Goal: Information Seeking & Learning: Learn about a topic

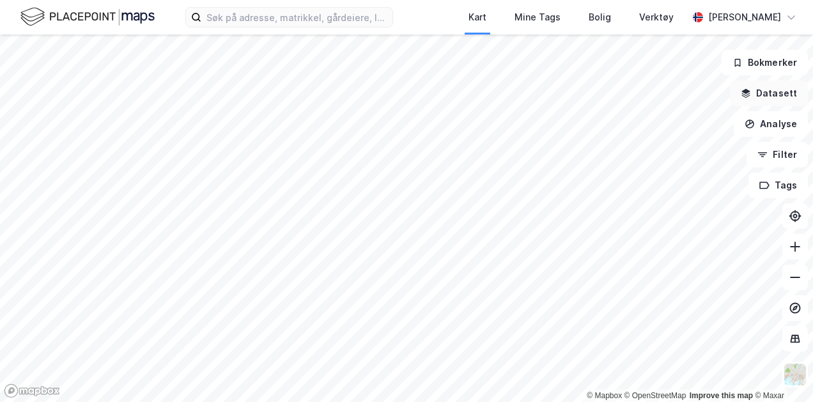
click at [767, 91] on button "Datasett" at bounding box center [769, 94] width 78 height 26
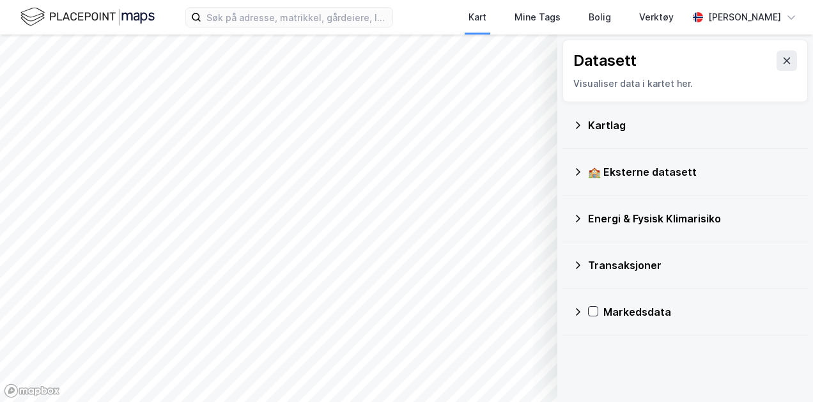
click at [600, 130] on div "Kartlag" at bounding box center [693, 125] width 210 height 15
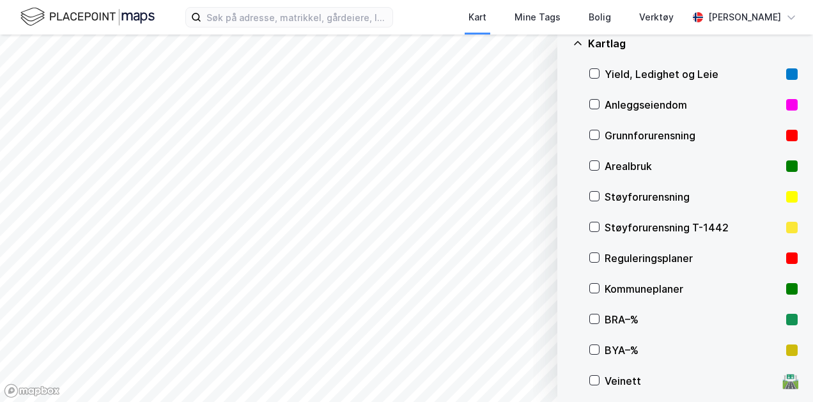
scroll to position [57, 0]
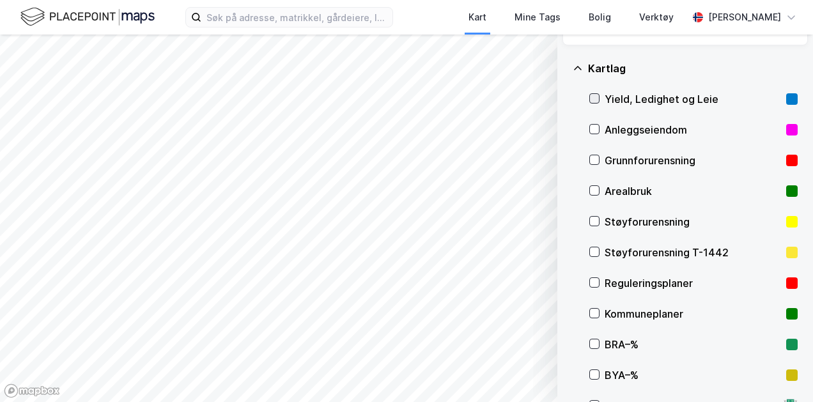
click at [596, 100] on icon at bounding box center [594, 98] width 9 height 9
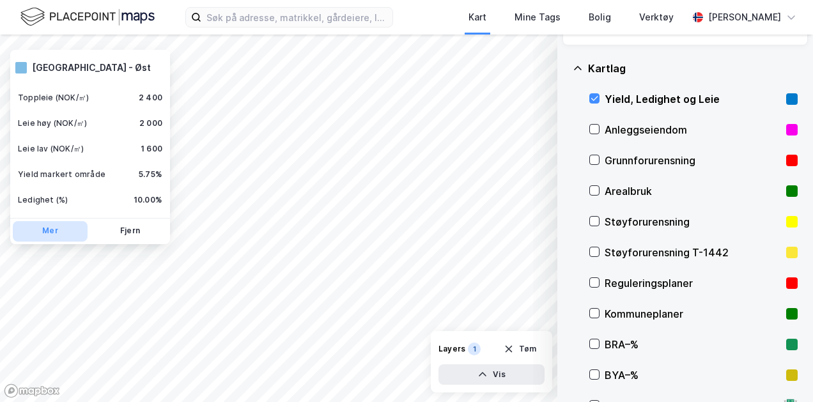
click at [51, 231] on button "Mer" at bounding box center [50, 231] width 75 height 20
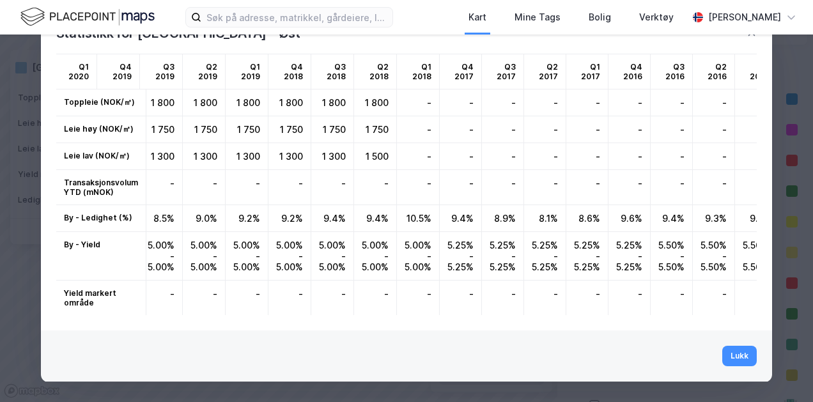
scroll to position [0, 1207]
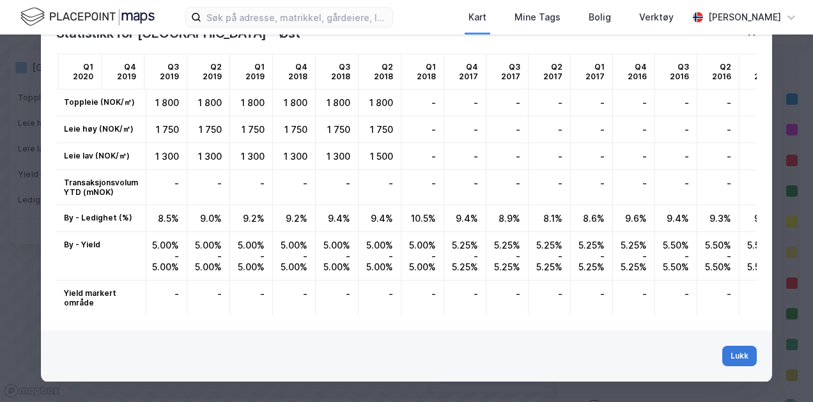
click at [730, 356] on button "Lukk" at bounding box center [740, 356] width 35 height 20
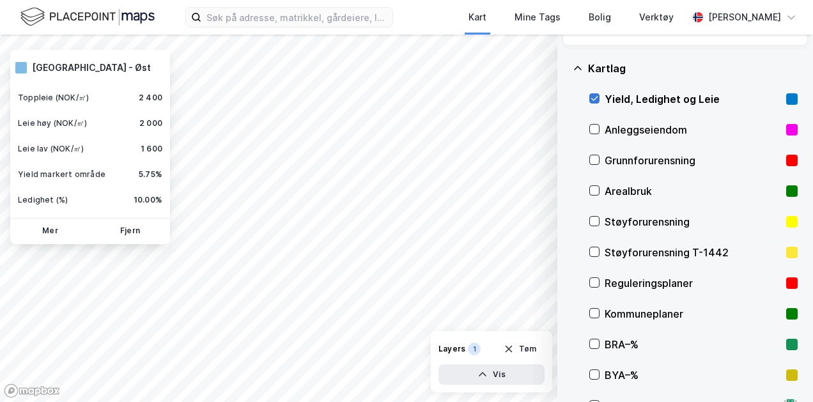
click at [597, 98] on icon at bounding box center [595, 99] width 7 height 4
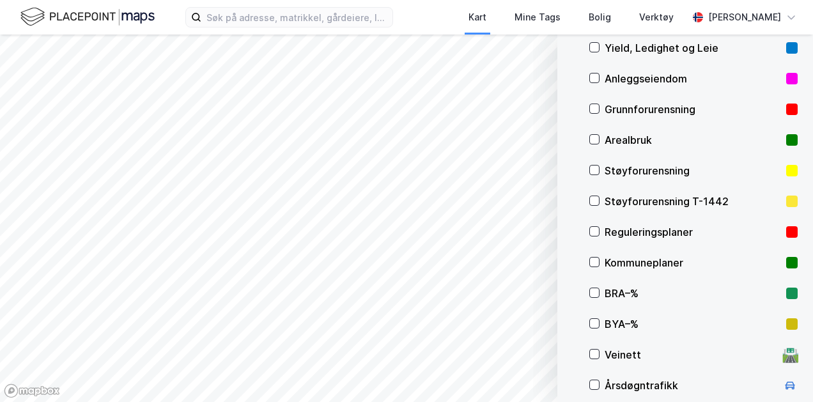
scroll to position [0, 0]
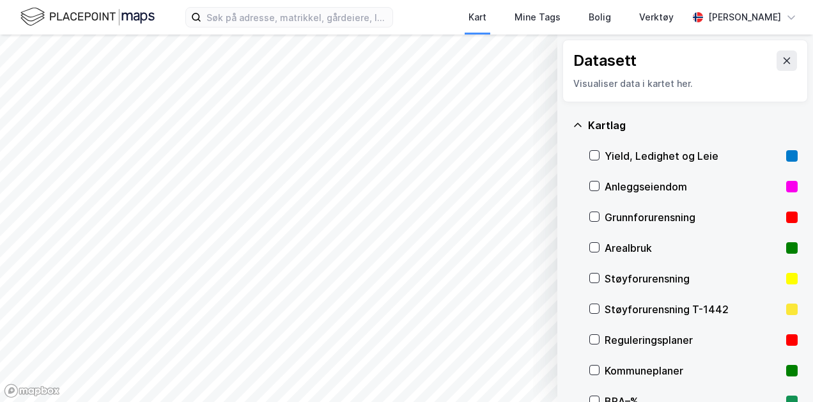
click at [578, 127] on icon at bounding box center [578, 125] width 10 height 10
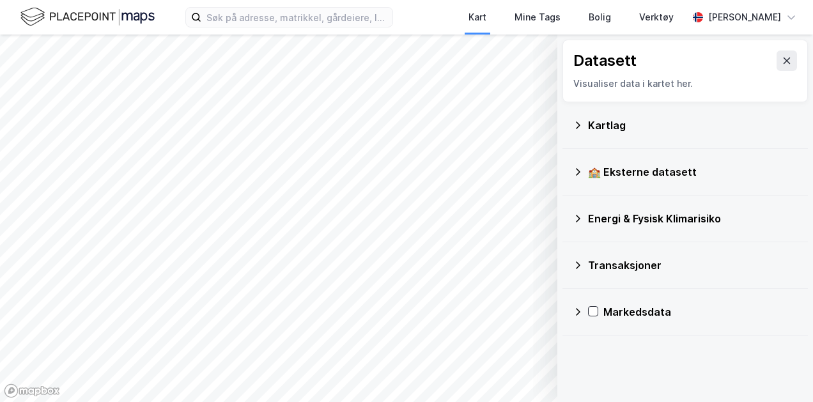
click at [582, 262] on icon at bounding box center [578, 265] width 10 height 10
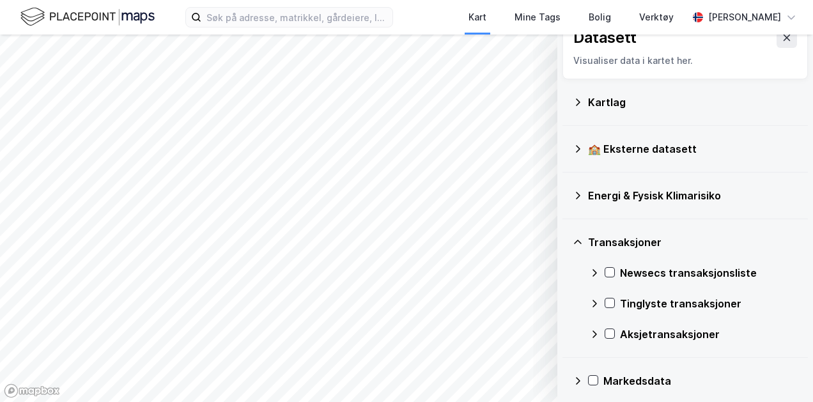
scroll to position [31, 0]
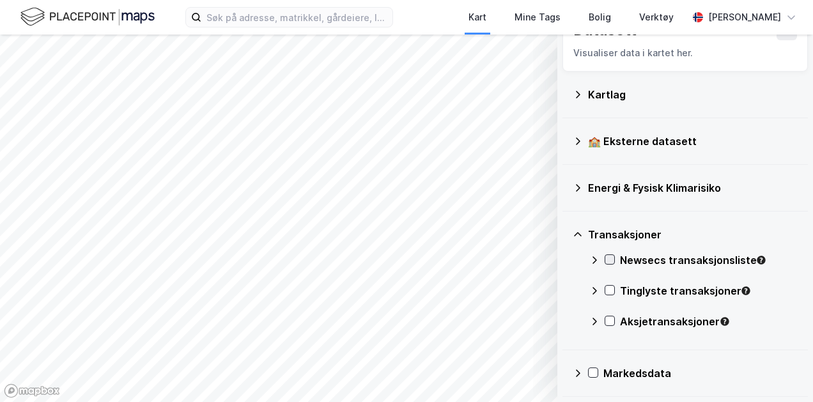
click at [613, 260] on icon at bounding box center [610, 259] width 9 height 9
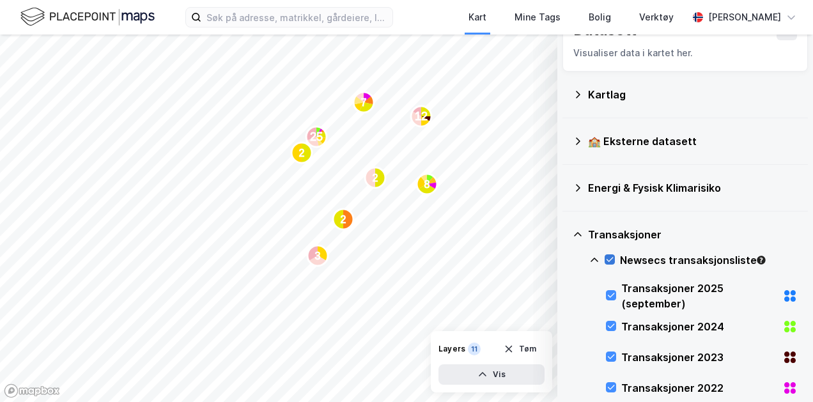
click at [608, 263] on icon at bounding box center [610, 259] width 9 height 9
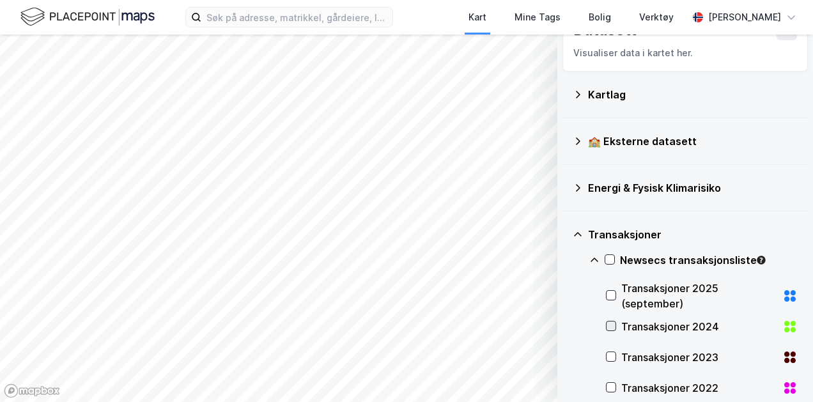
click at [613, 325] on icon at bounding box center [611, 326] width 9 height 9
click at [614, 329] on icon at bounding box center [611, 326] width 9 height 9
click at [581, 234] on icon at bounding box center [578, 235] width 10 height 10
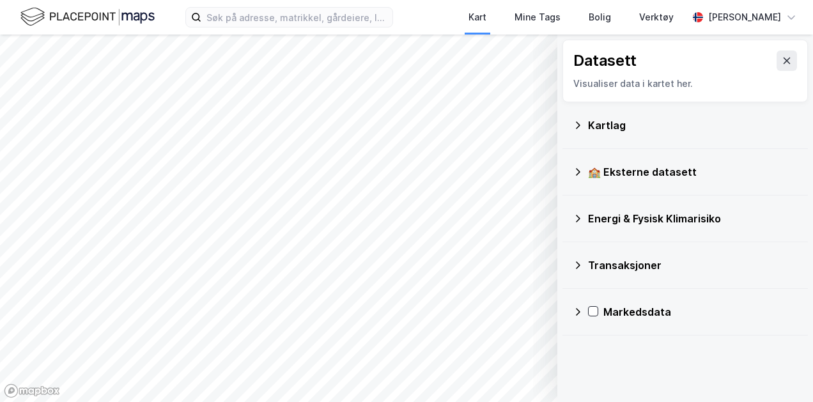
click at [573, 309] on icon at bounding box center [578, 312] width 10 height 10
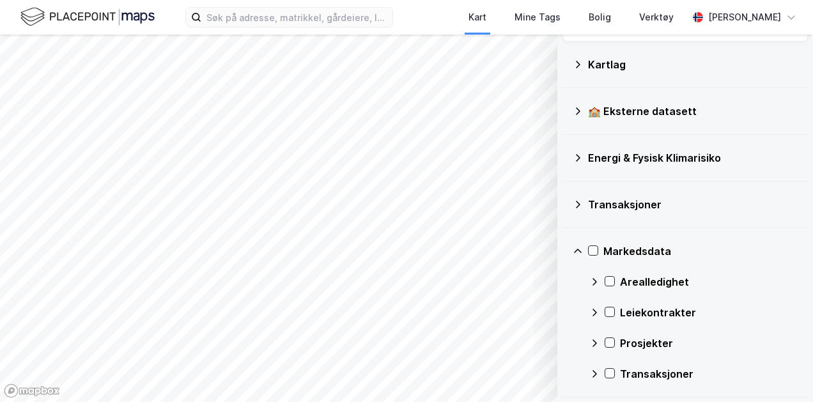
scroll to position [61, 0]
click at [611, 282] on icon at bounding box center [610, 280] width 9 height 9
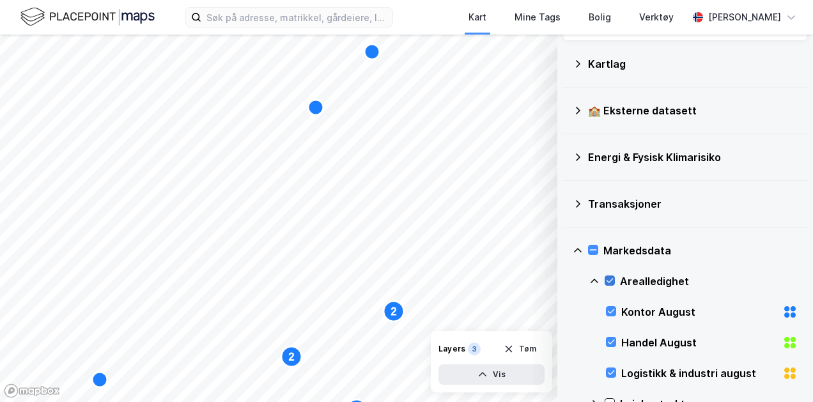
click at [615, 284] on div at bounding box center [610, 281] width 10 height 10
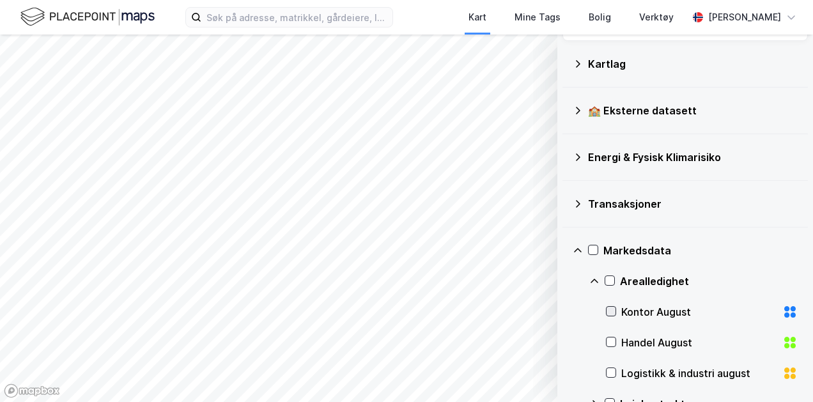
click at [615, 312] on icon at bounding box center [611, 311] width 9 height 9
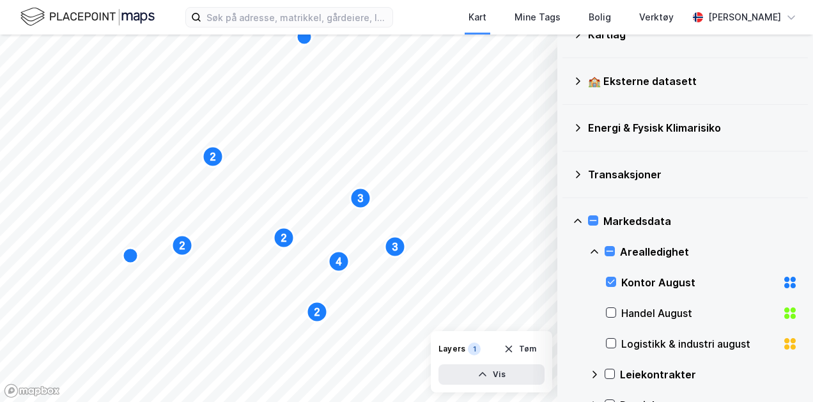
scroll to position [153, 0]
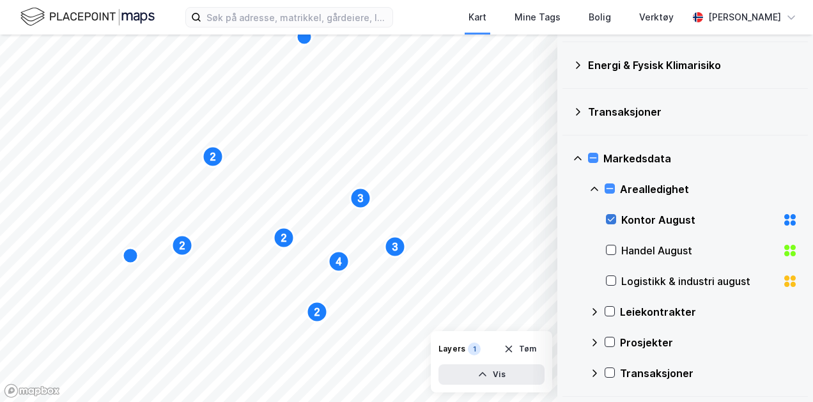
click at [612, 219] on icon at bounding box center [611, 219] width 9 height 9
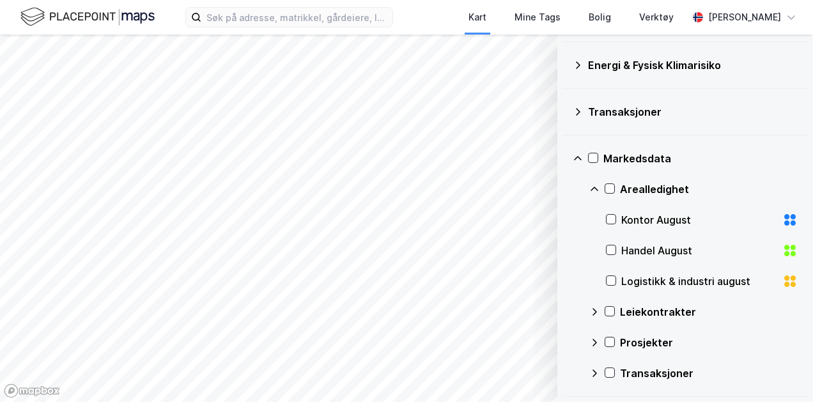
click at [577, 159] on icon at bounding box center [578, 158] width 10 height 10
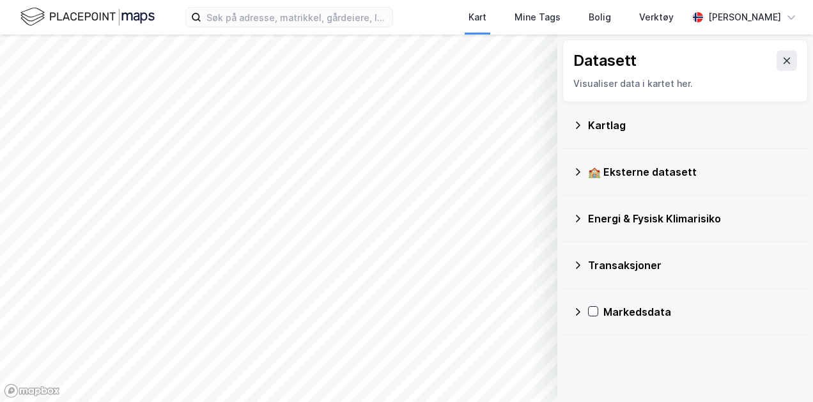
scroll to position [0, 0]
click at [784, 58] on icon at bounding box center [787, 61] width 7 height 6
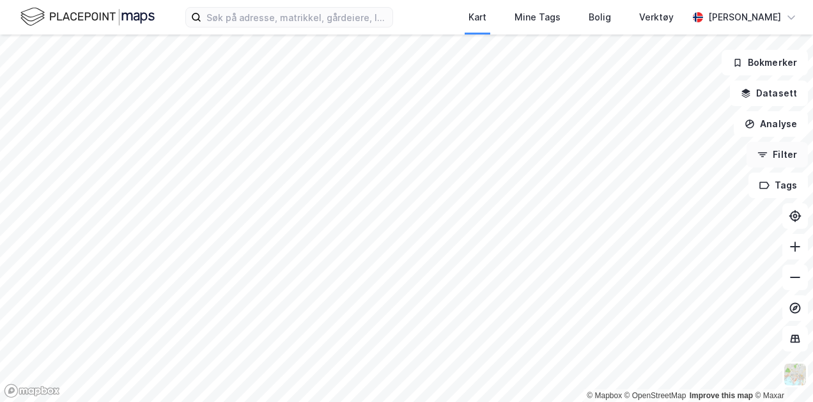
click at [775, 153] on button "Filter" at bounding box center [777, 155] width 61 height 26
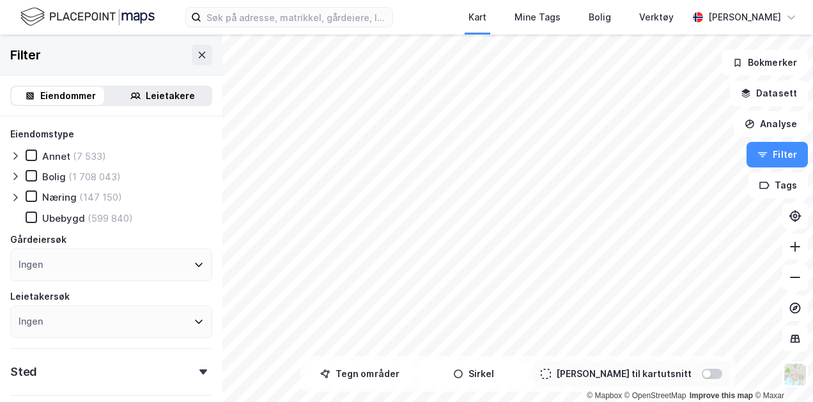
click at [175, 98] on div "Leietakere" at bounding box center [170, 95] width 49 height 15
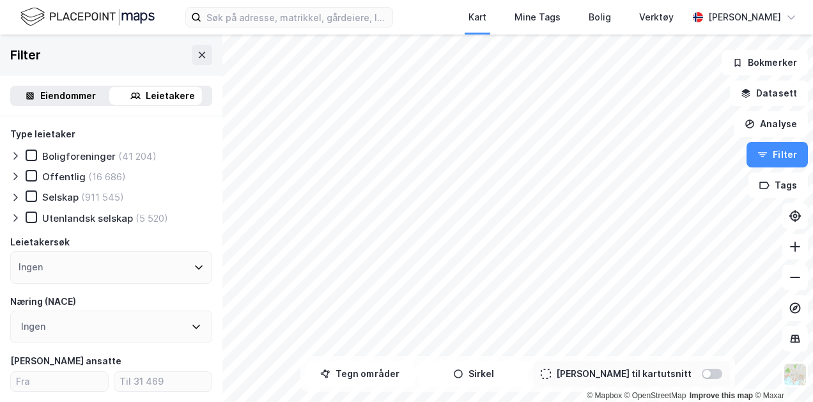
click at [67, 94] on div "Eiendommer" at bounding box center [68, 95] width 56 height 15
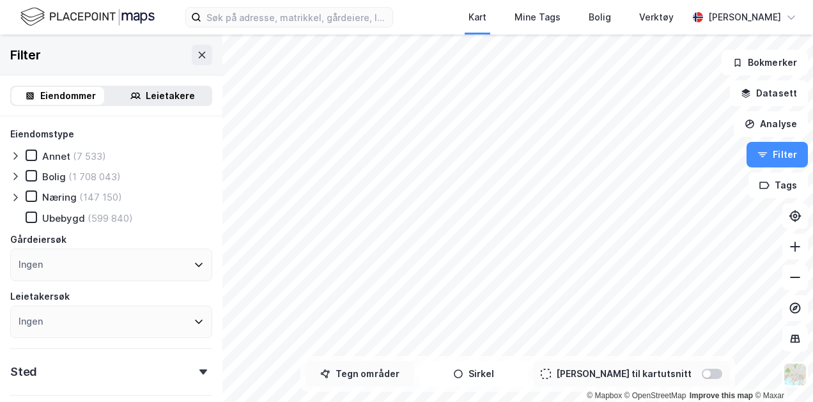
click at [404, 377] on button "Tegn områder" at bounding box center [360, 374] width 109 height 26
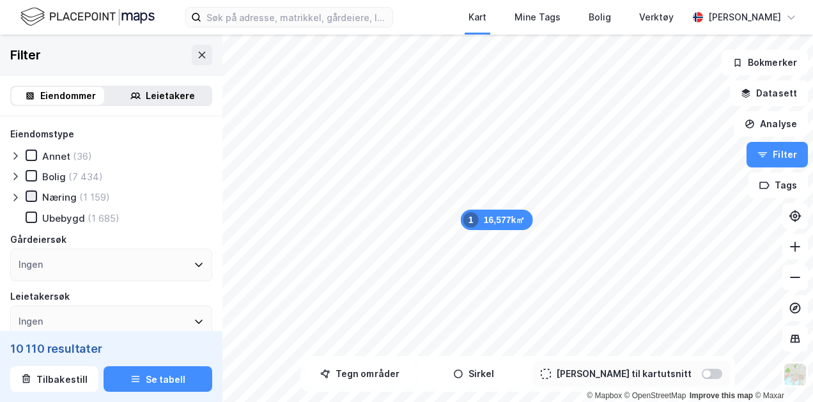
click at [30, 197] on icon at bounding box center [31, 196] width 9 height 9
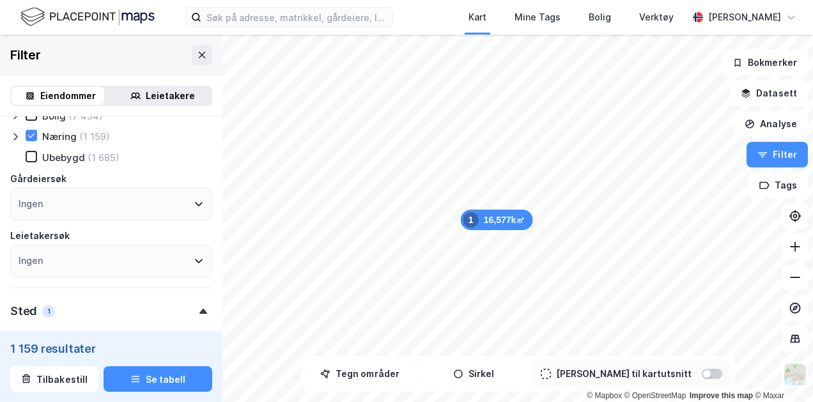
scroll to position [61, 0]
click at [194, 206] on icon at bounding box center [199, 203] width 10 height 10
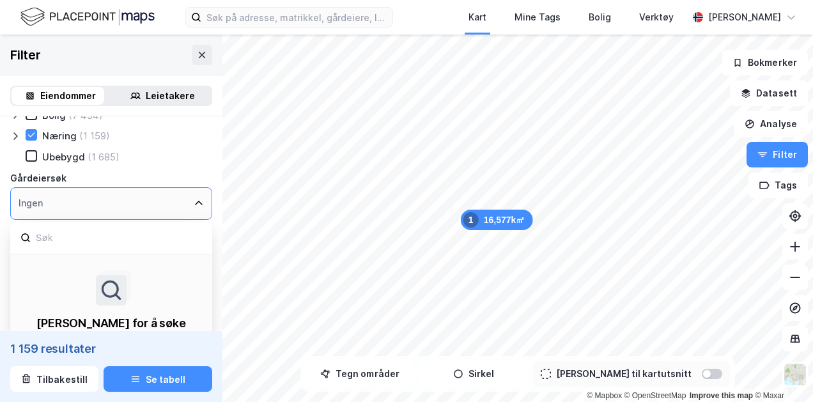
click at [195, 203] on icon at bounding box center [199, 203] width 8 height 4
click at [195, 202] on icon at bounding box center [199, 203] width 8 height 4
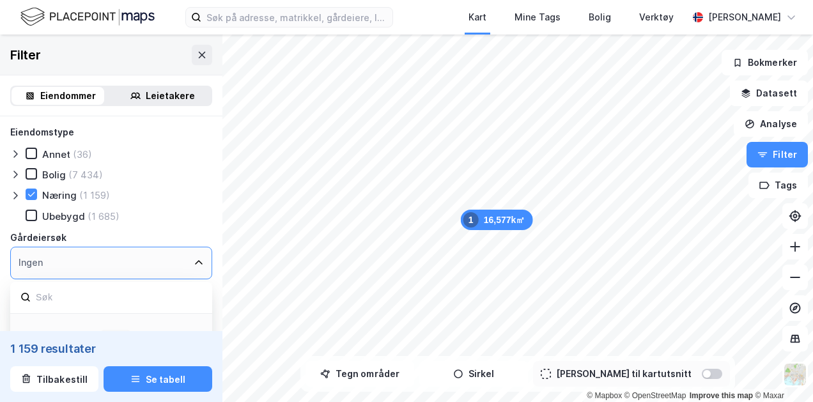
scroll to position [0, 0]
click at [56, 296] on input at bounding box center [119, 299] width 168 height 17
click at [181, 261] on div "Ingen" at bounding box center [111, 265] width 202 height 33
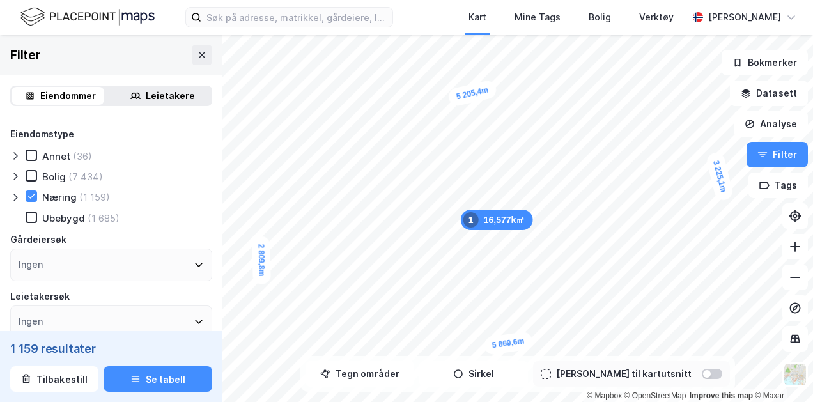
click at [171, 171] on div "Bolig (7 434)" at bounding box center [111, 176] width 202 height 13
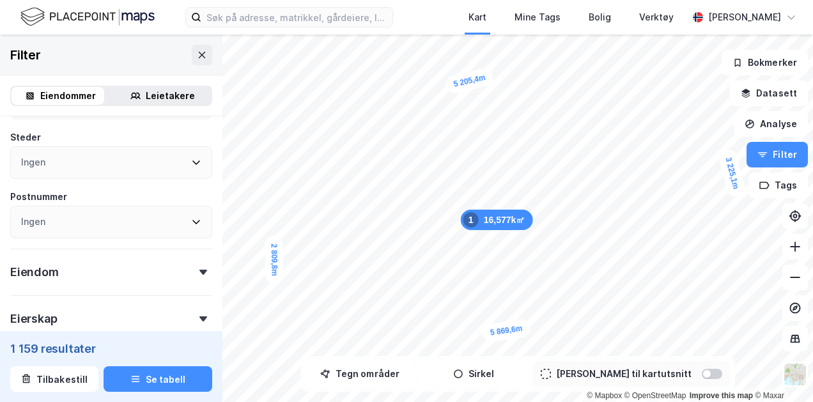
scroll to position [462, 0]
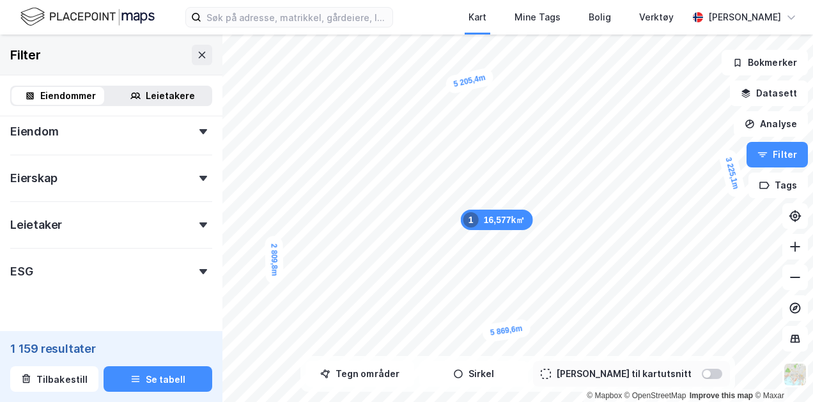
click at [200, 132] on icon at bounding box center [204, 131] width 8 height 5
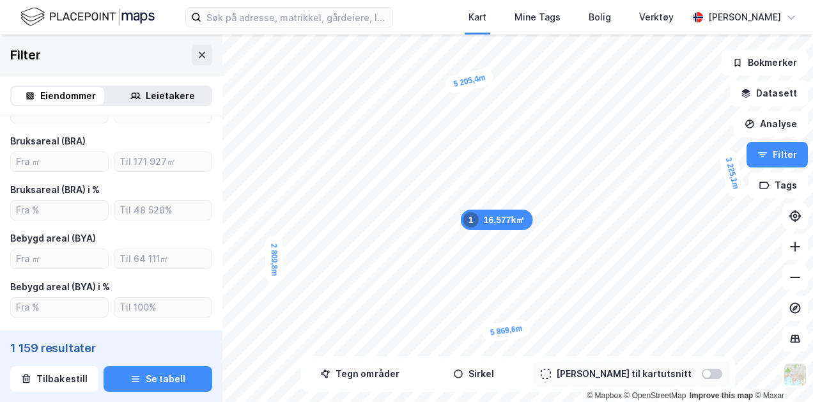
scroll to position [725, 0]
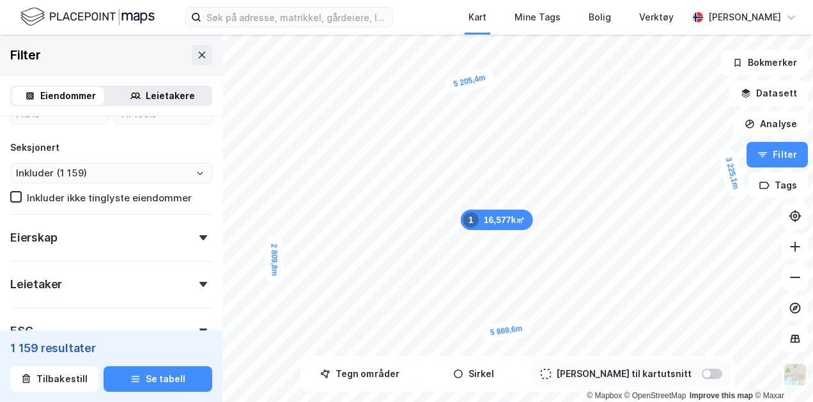
click at [177, 237] on div "Eierskap" at bounding box center [111, 232] width 202 height 36
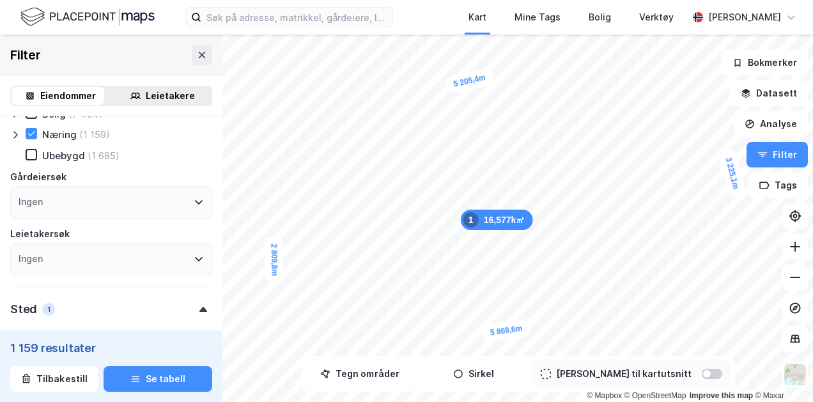
scroll to position [126, 0]
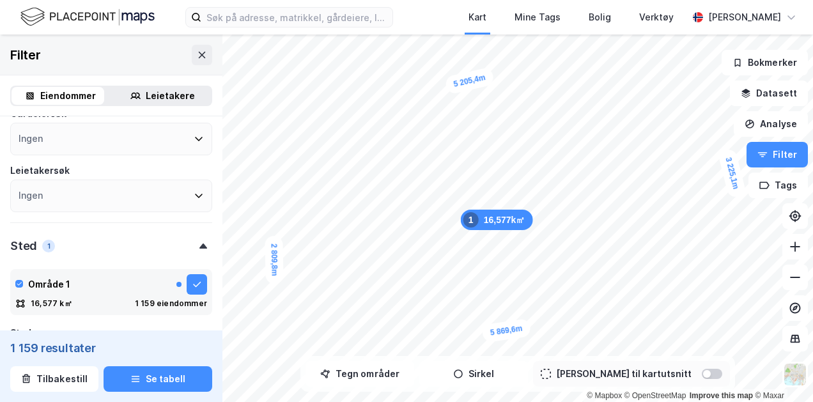
click at [180, 192] on div "Ingen" at bounding box center [111, 196] width 202 height 33
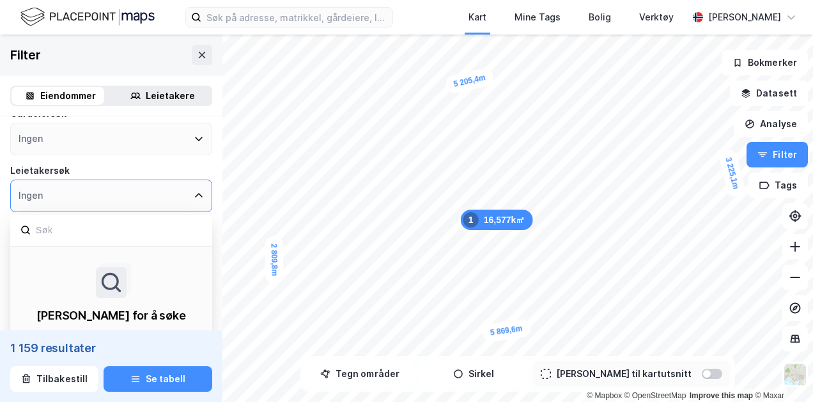
click at [178, 193] on div "Ingen" at bounding box center [111, 196] width 202 height 33
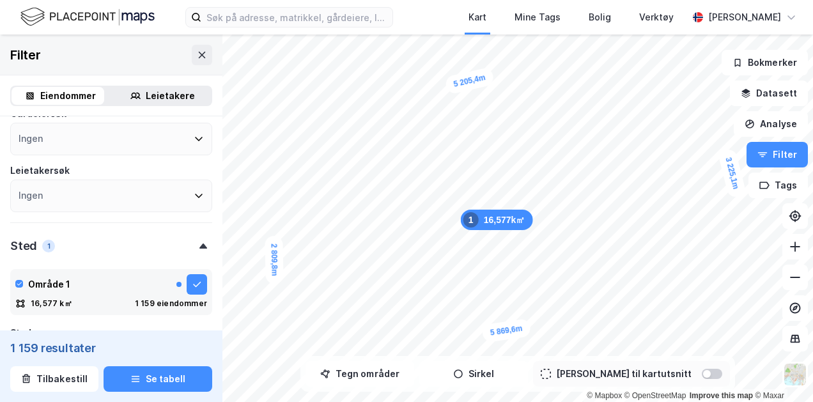
click at [175, 167] on div "Leietakersøk" at bounding box center [111, 170] width 202 height 15
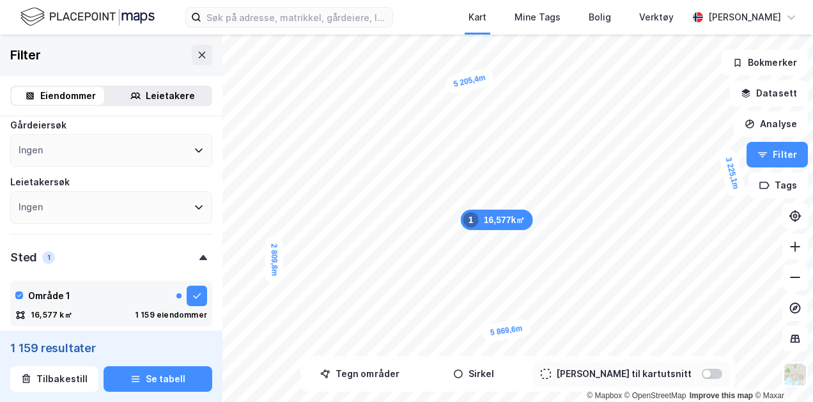
scroll to position [0, 0]
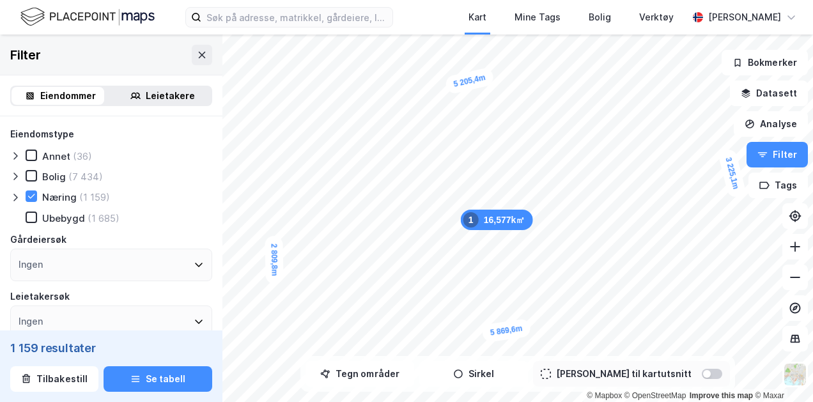
click at [155, 98] on div "Leietakere" at bounding box center [170, 95] width 49 height 15
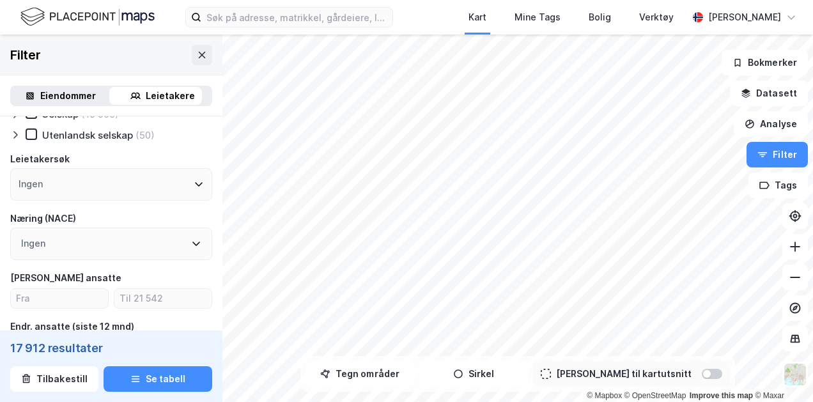
scroll to position [84, 0]
click at [171, 245] on div "Ingen" at bounding box center [111, 242] width 202 height 33
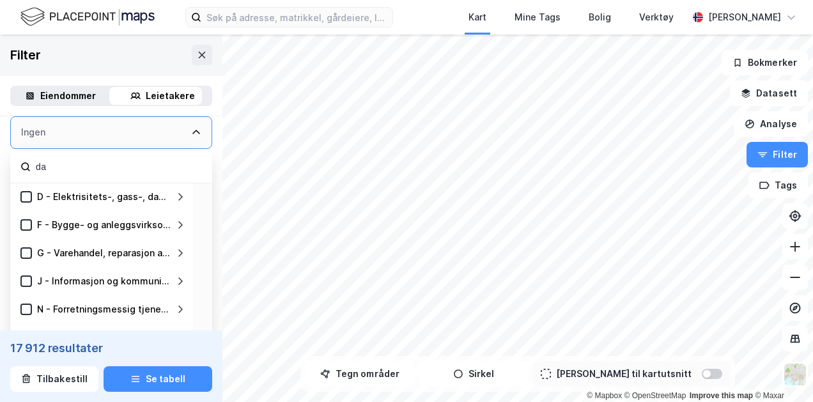
scroll to position [0, 0]
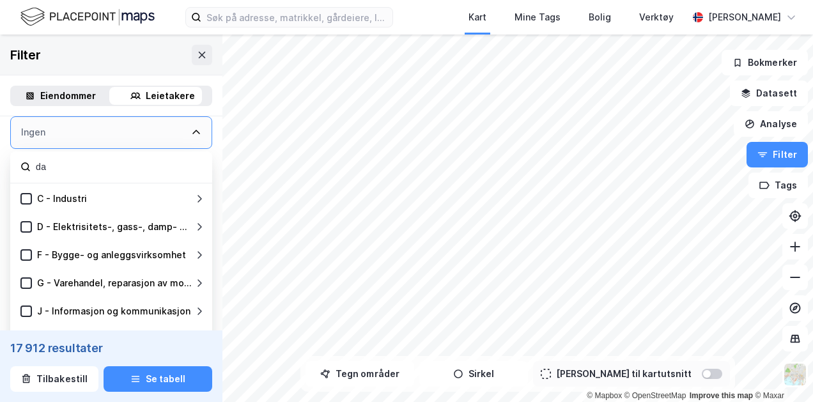
type input "d"
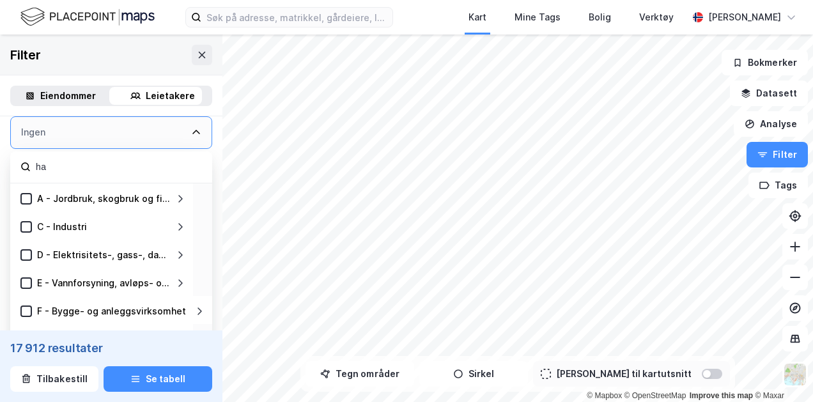
type input "h"
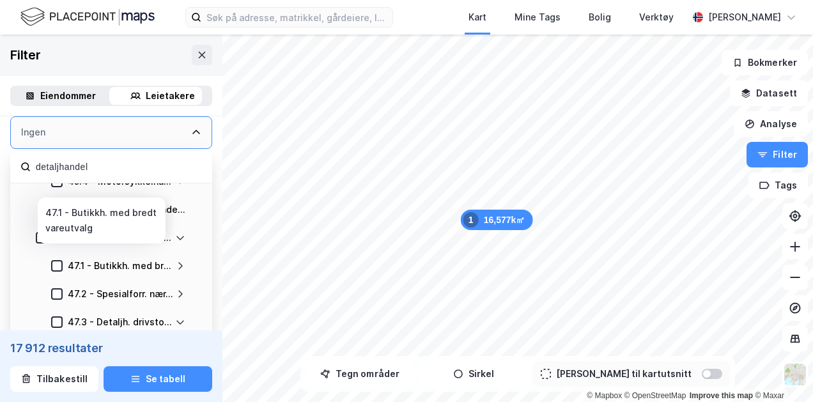
scroll to position [238, 0]
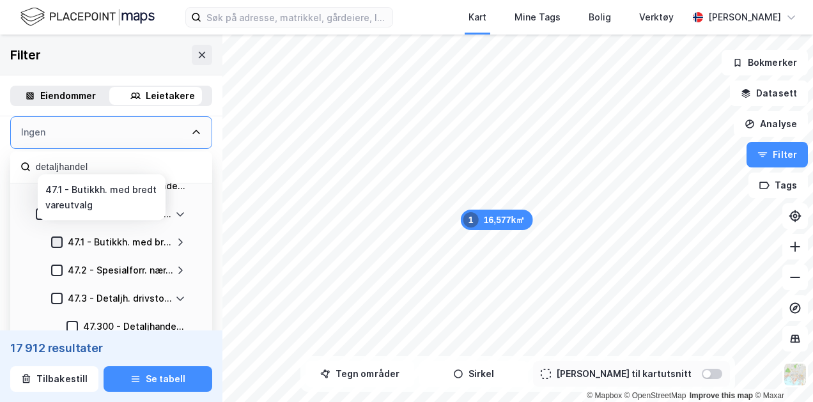
type input "detaljhandel"
click at [57, 241] on icon at bounding box center [56, 242] width 9 height 9
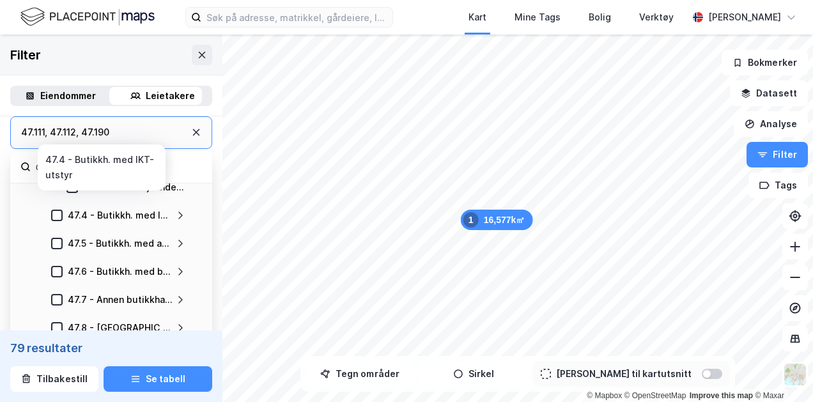
scroll to position [408, 0]
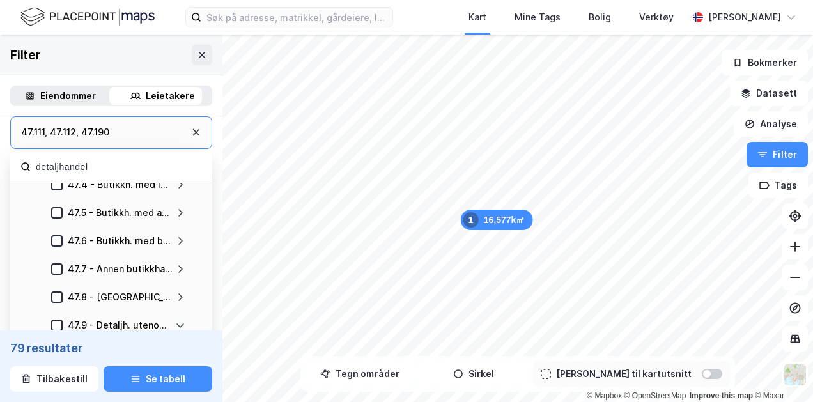
click at [209, 175] on div "Type leietaker Boligforeninger Offentlig Selskap (71) Utenlandsk selskap Leieta…" at bounding box center [111, 351] width 223 height 859
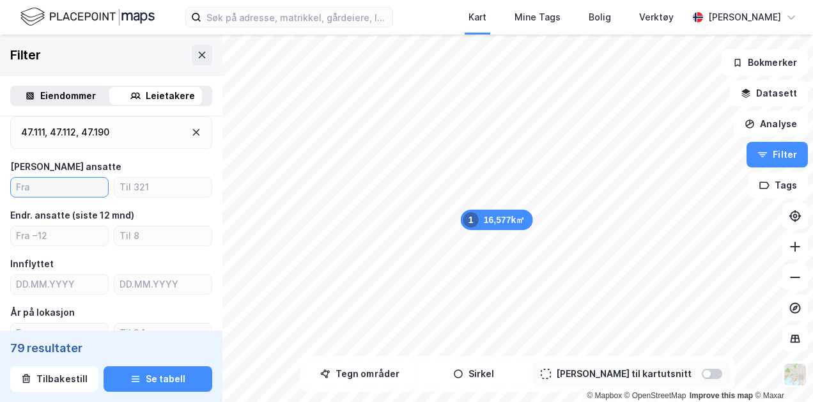
click at [80, 187] on input "number" at bounding box center [59, 187] width 97 height 19
type input "1"
click at [57, 240] on input "number" at bounding box center [59, 235] width 97 height 19
type input "3"
type input "2"
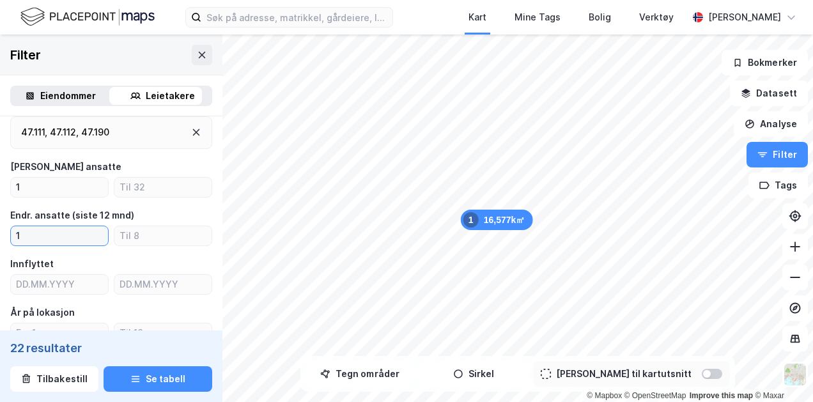
scroll to position [309, 0]
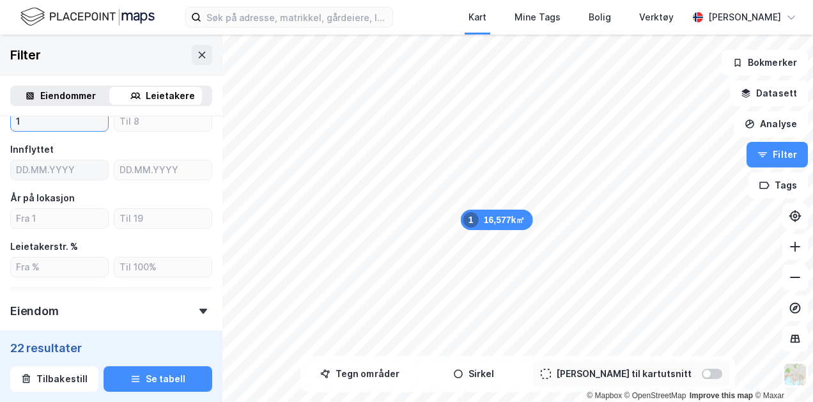
type input "1"
type input "DD.MM.YYYY"
click at [76, 175] on input "DD.MM.YYYY" at bounding box center [59, 170] width 97 height 19
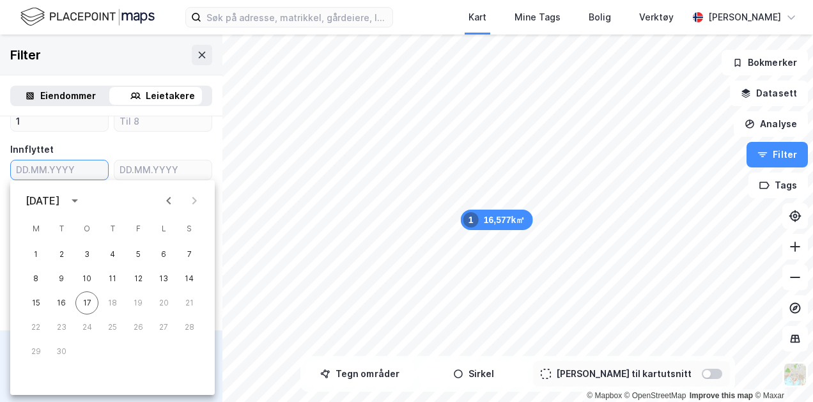
type input "DD.MM.YYYY"
click at [164, 148] on div "Innflyttet" at bounding box center [111, 149] width 202 height 15
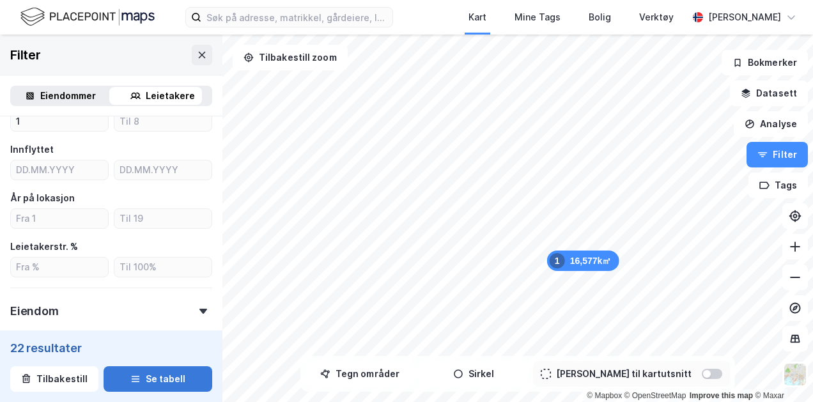
click at [162, 373] on button "Se tabell" at bounding box center [158, 379] width 109 height 26
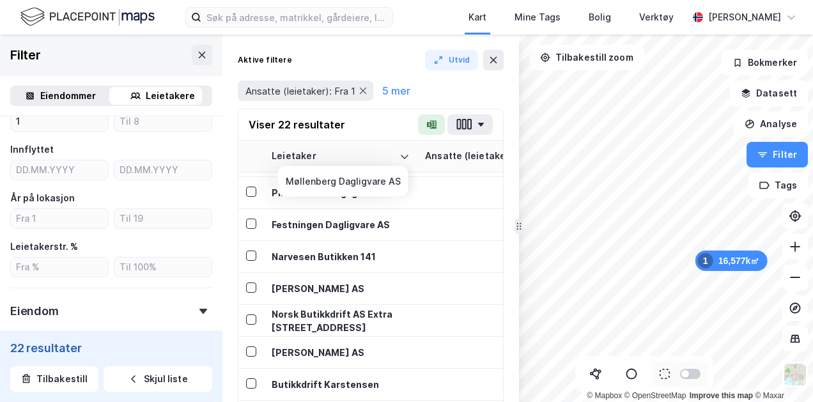
scroll to position [266, 0]
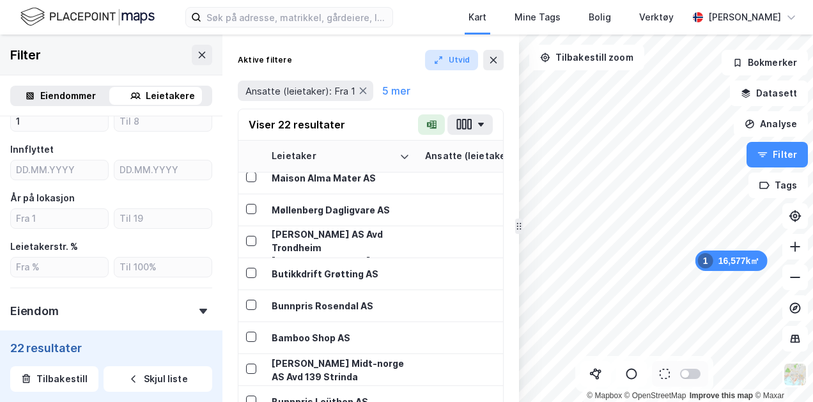
click at [455, 61] on button "Utvid" at bounding box center [452, 60] width 54 height 20
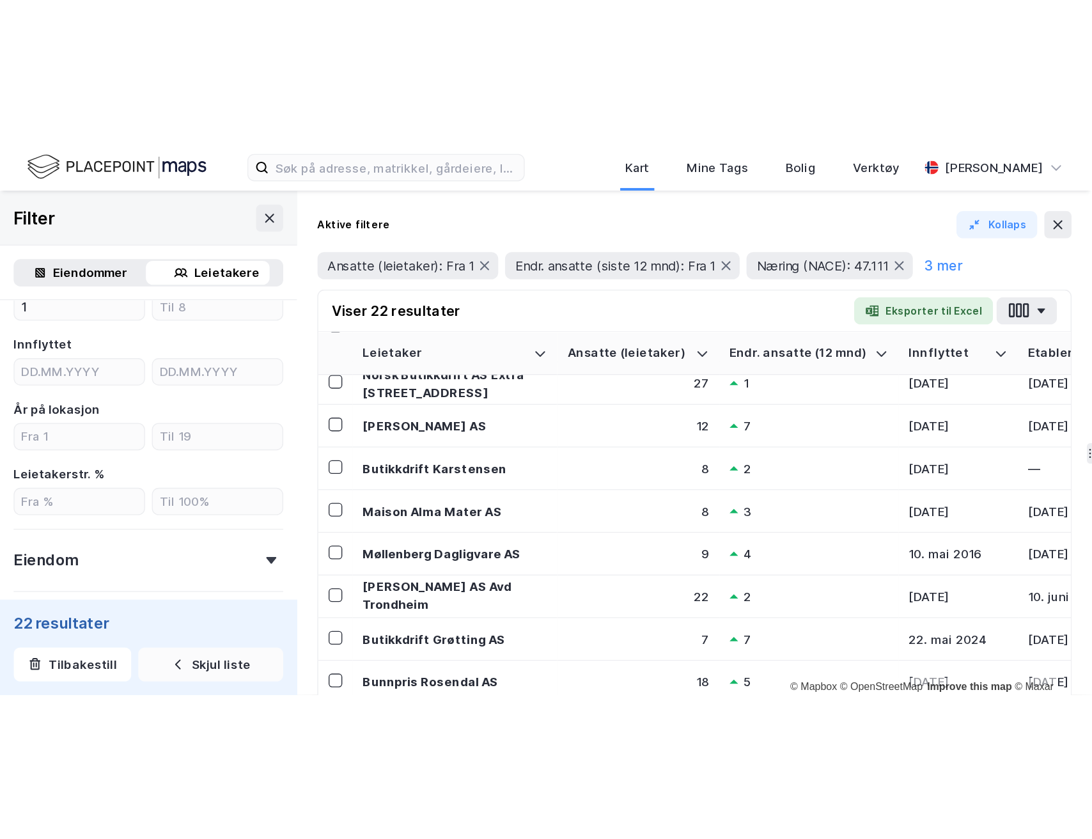
scroll to position [277, 0]
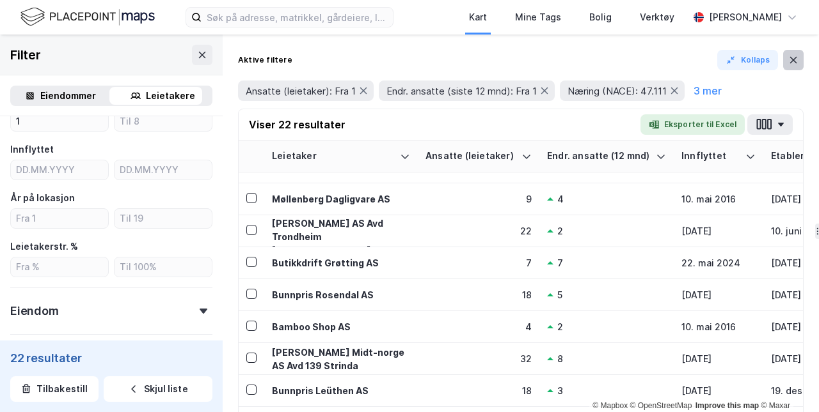
click at [796, 61] on icon at bounding box center [793, 60] width 10 height 10
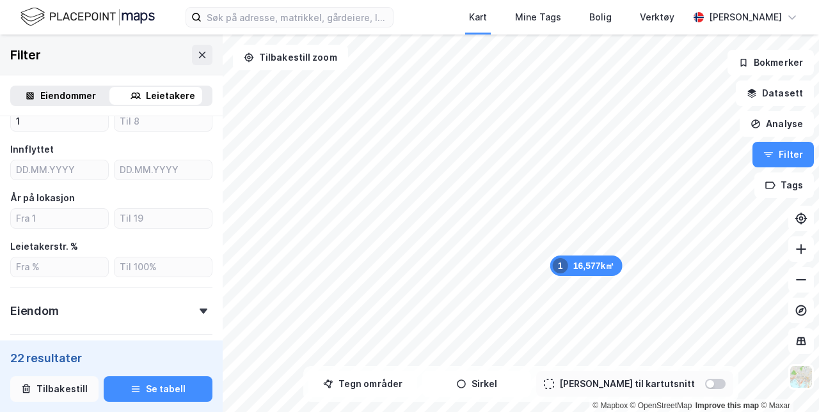
click at [47, 386] on button "Tilbakestill" at bounding box center [54, 390] width 88 height 26
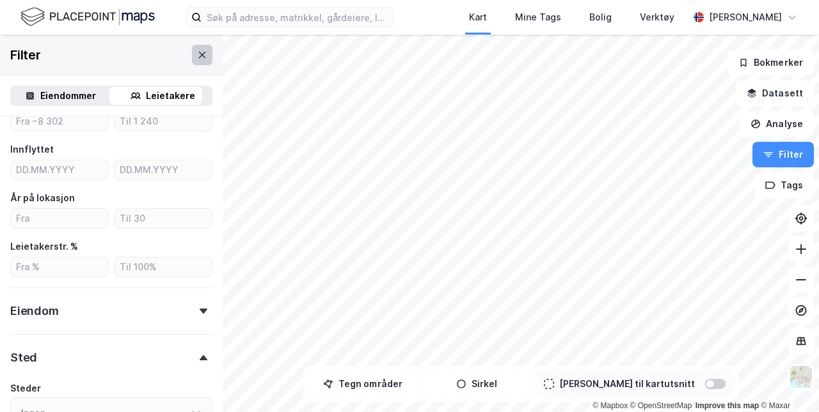
click at [197, 58] on icon at bounding box center [202, 55] width 10 height 10
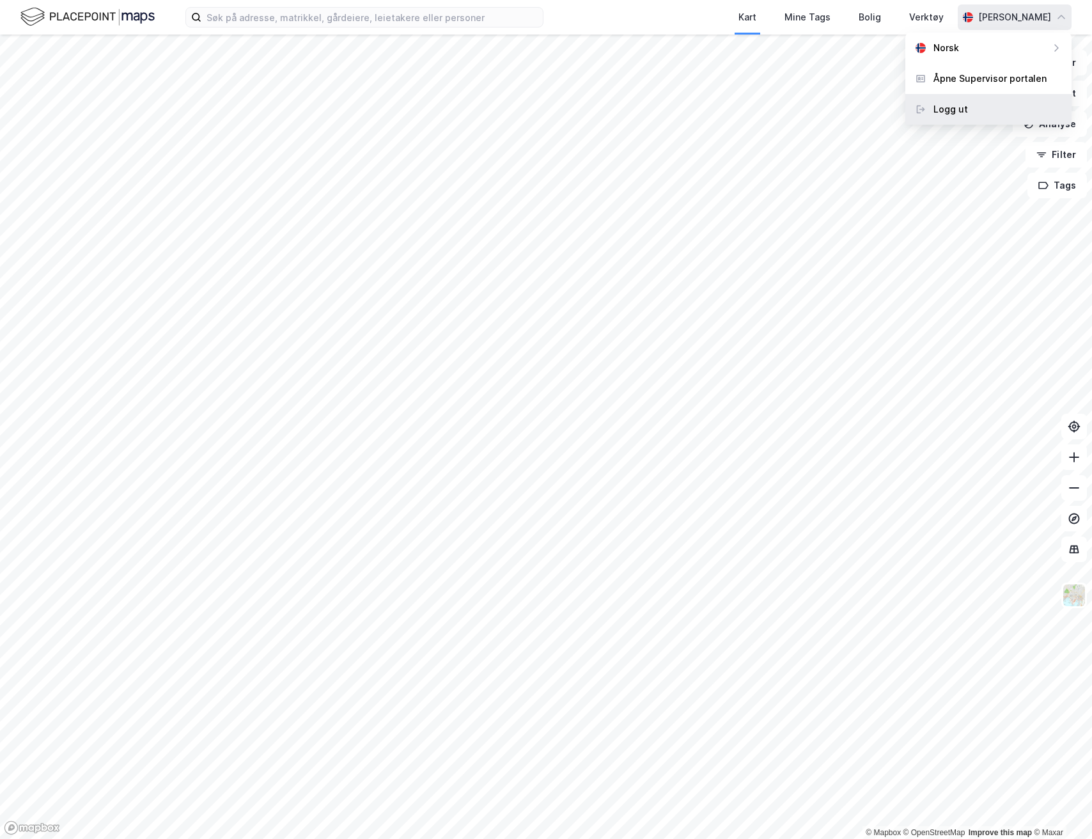
click at [1008, 101] on div "Logg ut" at bounding box center [988, 109] width 166 height 31
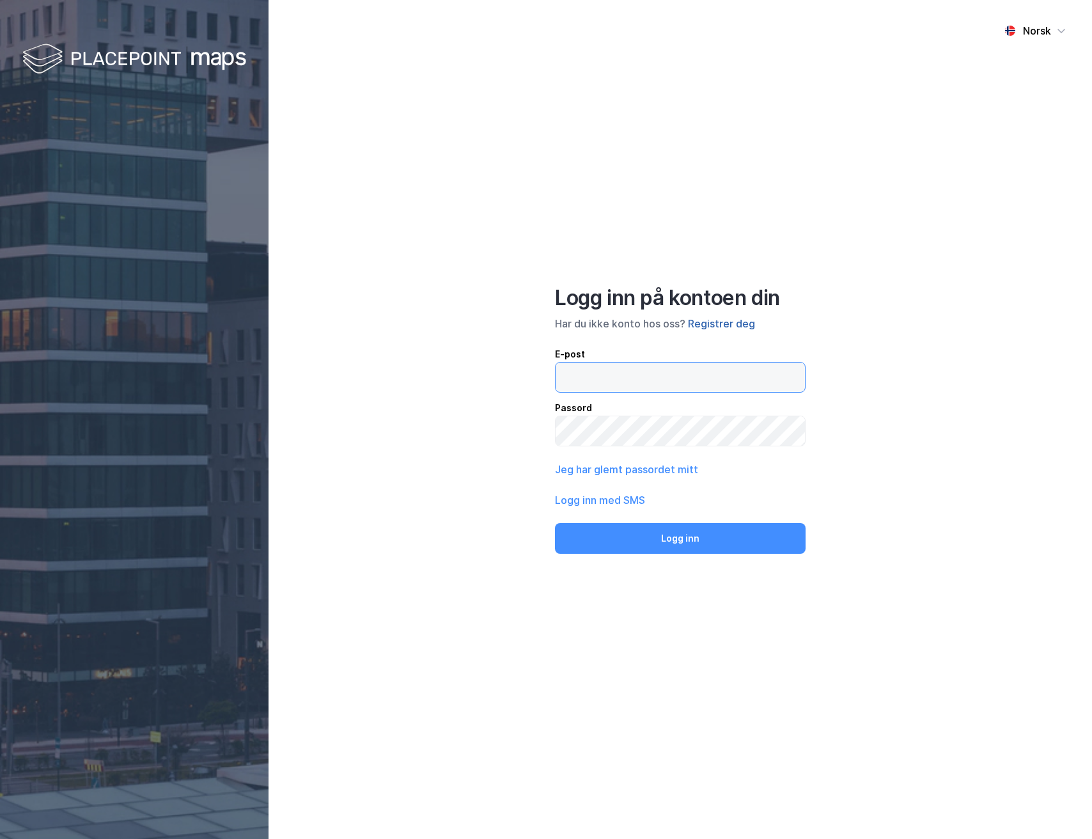
type input "[EMAIL_ADDRESS][DOMAIN_NAME]"
click at [732, 325] on button "Registrer deg" at bounding box center [721, 323] width 67 height 15
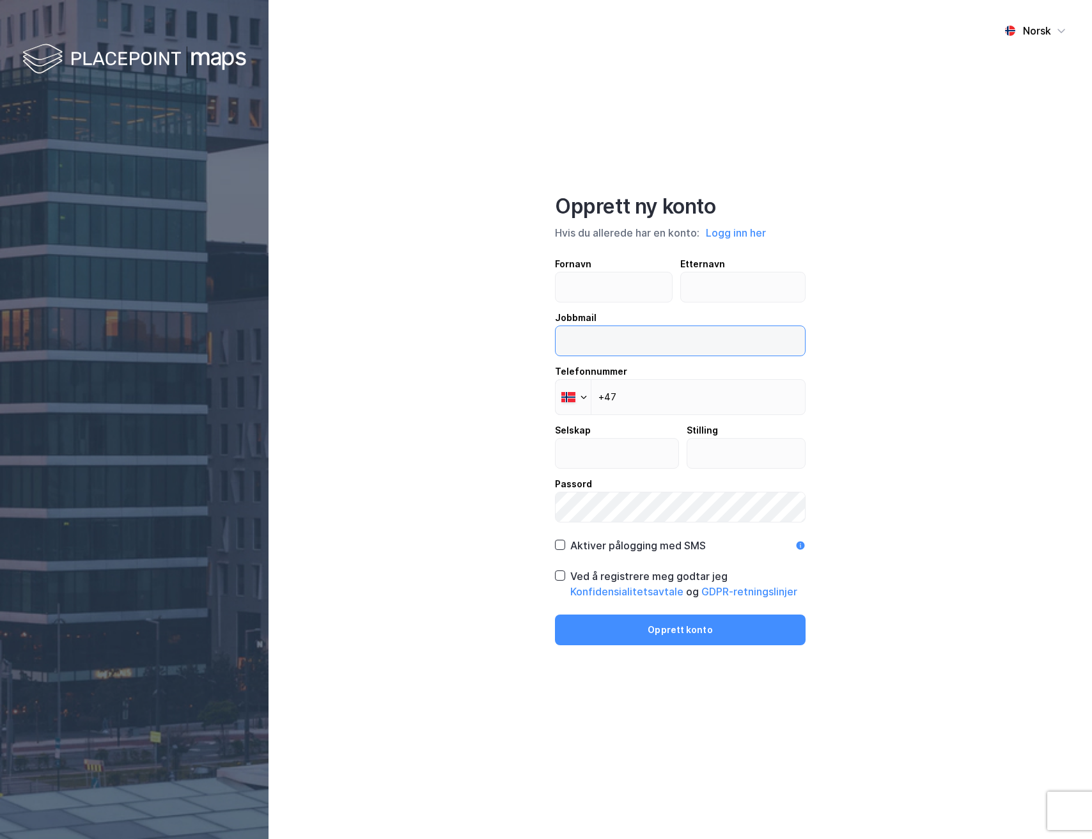
type input "[EMAIL_ADDRESS][DOMAIN_NAME]"
drag, startPoint x: 726, startPoint y: 346, endPoint x: 533, endPoint y: 333, distance: 193.6
click at [533, 333] on div "Norsk Opprett ny konto Hvis du allerede har en konto: Logg inn her Fornavn Ette…" at bounding box center [681, 419] width 824 height 839
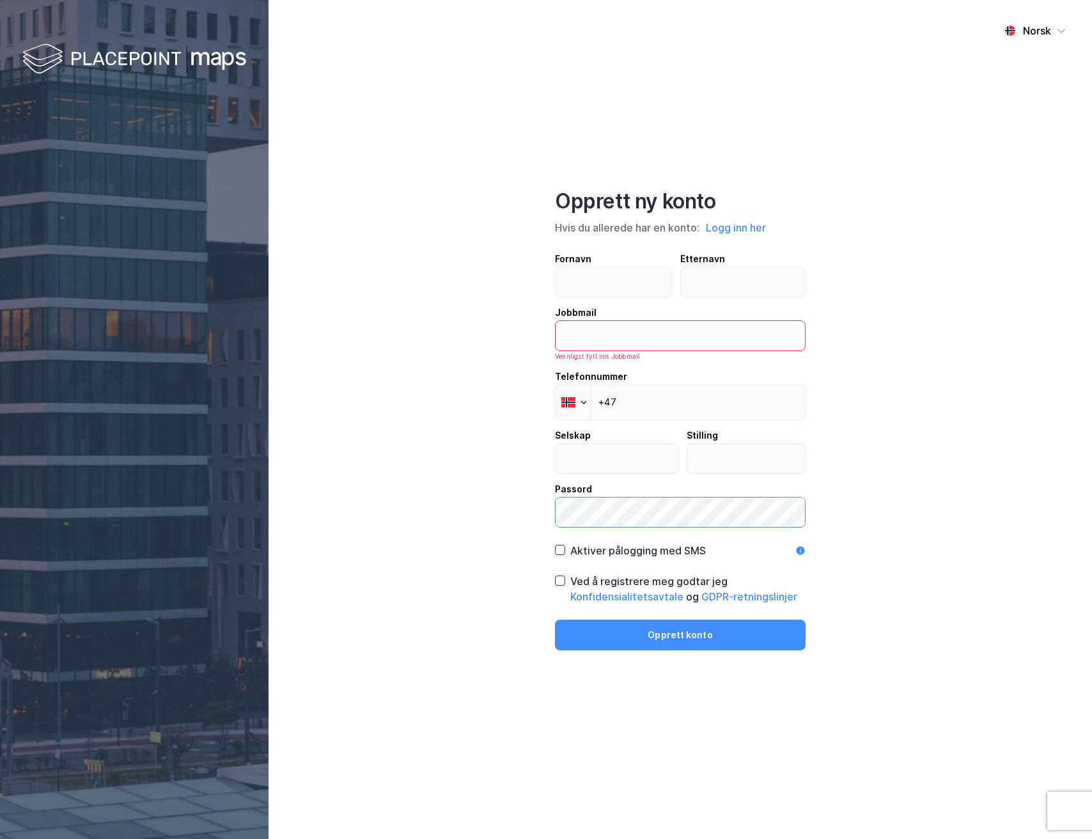
click at [554, 499] on div "Norsk Opprett ny konto Hvis du allerede har en konto: Logg inn her Fornavn Ette…" at bounding box center [681, 419] width 824 height 839
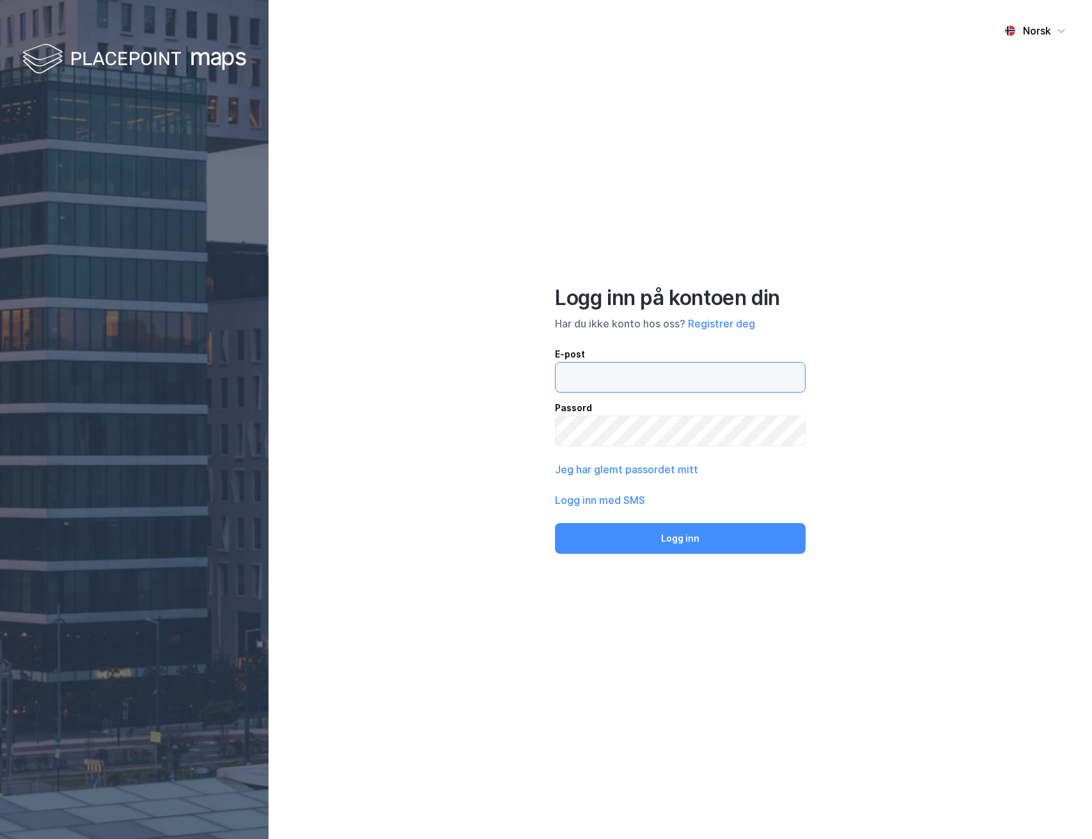
type input "martinesorensen00@hotmail.com"
click at [672, 536] on button "Logg inn" at bounding box center [680, 538] width 251 height 31
